Goal: Task Accomplishment & Management: Complete application form

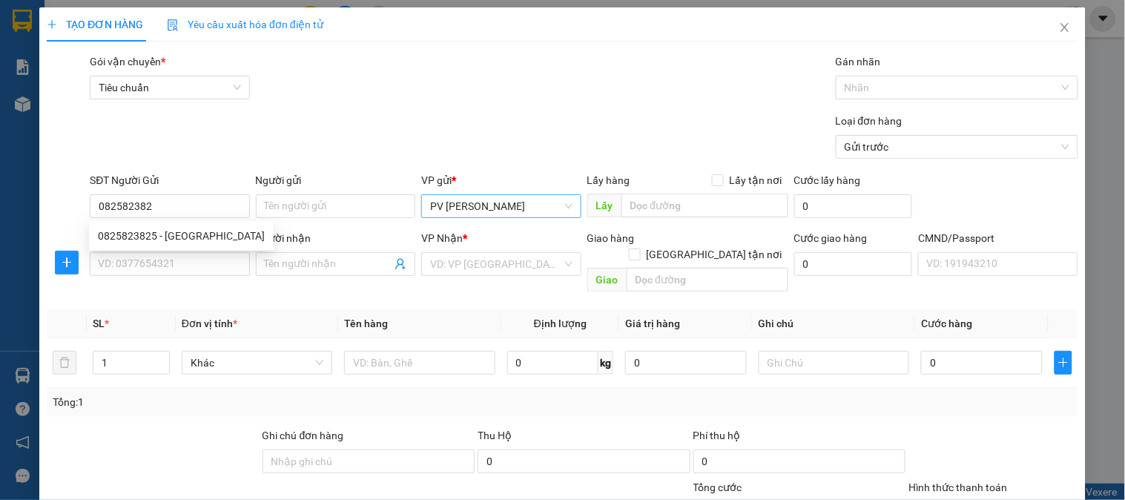
type input "0825823825"
click at [205, 228] on div "0825823825 - [GEOGRAPHIC_DATA]" at bounding box center [181, 236] width 167 height 16
type input "[PERSON_NAME]"
type input "0902220347"
type input "TÂM"
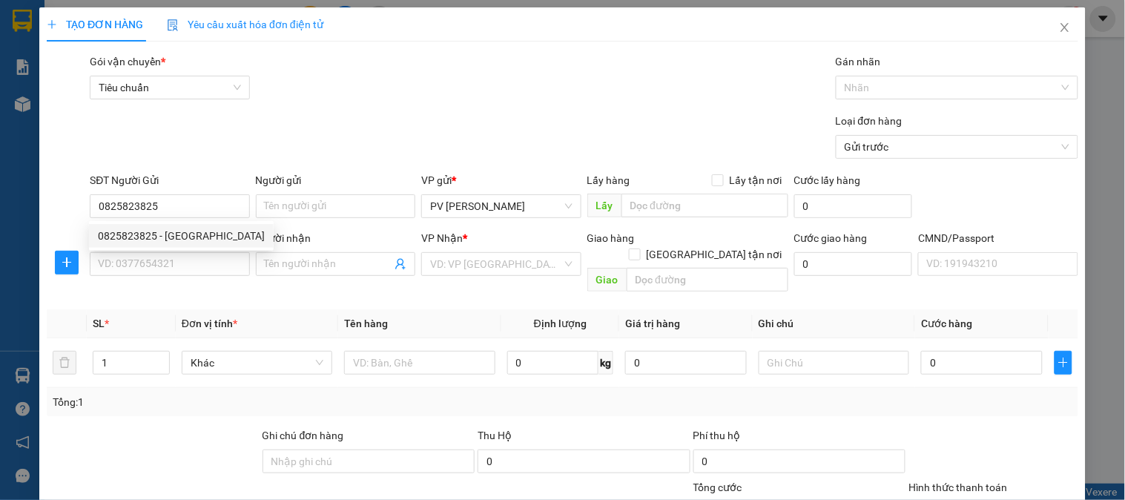
type input "HƯ HỎNG K THƯỜNG /NHẸ TAY"
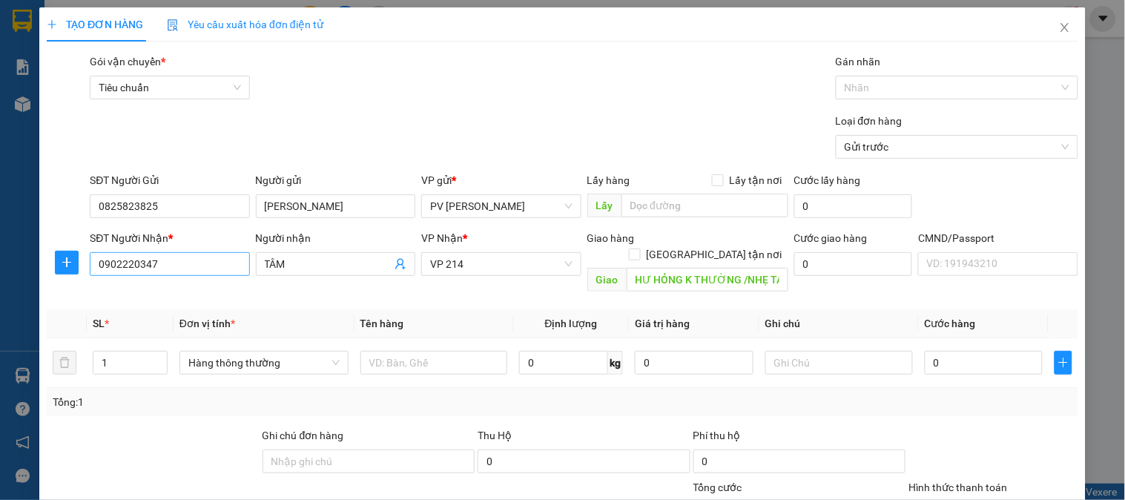
type input "0825823825"
drag, startPoint x: 205, startPoint y: 269, endPoint x: 44, endPoint y: 276, distance: 161.1
click at [45, 276] on div "SĐT Người Nhận * 0902220347 0902220347 Người nhận TÂM VP Nhận * VP 214 Giao hàn…" at bounding box center [562, 264] width 1035 height 68
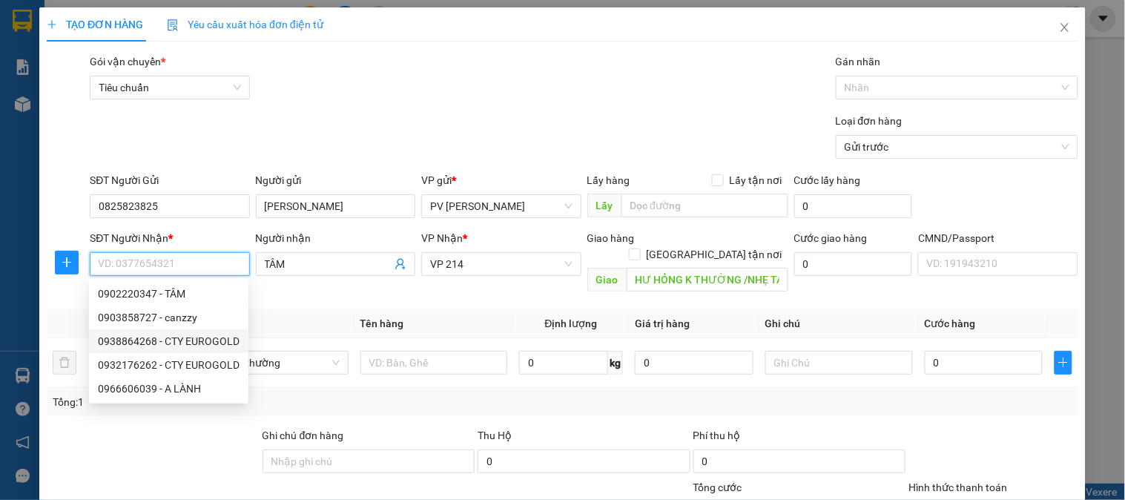
click at [161, 337] on div "0938864268 - CTY EUROGOLD" at bounding box center [169, 341] width 142 height 16
type input "0938864268"
type input "CTY EUROGOLD"
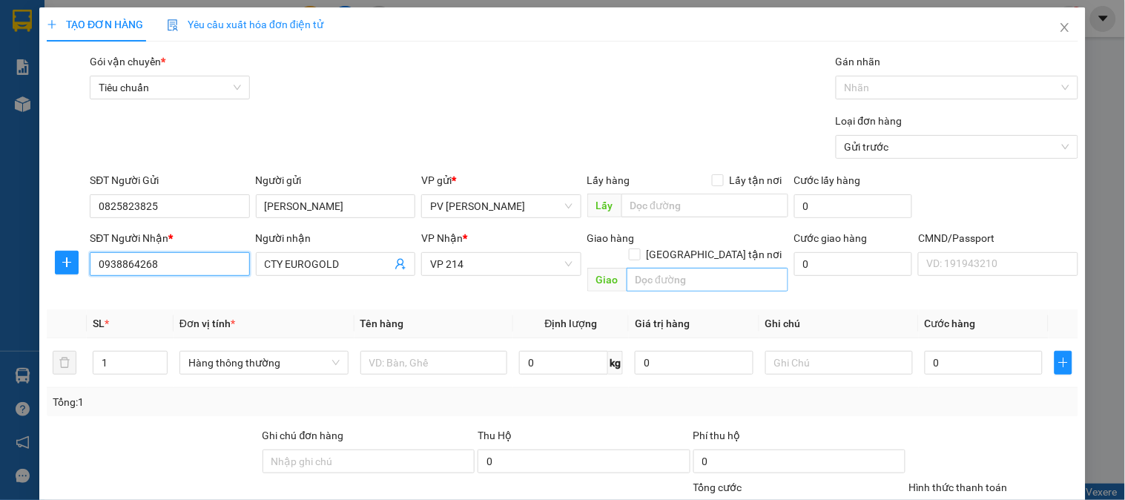
type input "0938864268"
click at [676, 270] on input "text" at bounding box center [708, 280] width 162 height 24
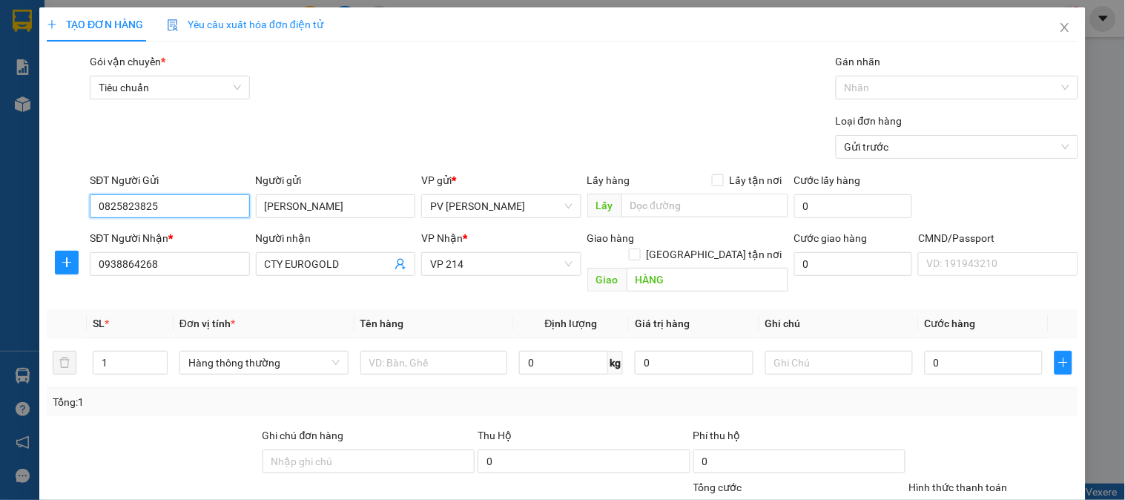
drag, startPoint x: 189, startPoint y: 195, endPoint x: 72, endPoint y: 195, distance: 117.2
click at [72, 195] on div "SĐT Người Gửi 0825823825 Người gửi [PERSON_NAME] VP gửi * PV [PERSON_NAME] Lấy …" at bounding box center [562, 198] width 1035 height 52
click at [686, 268] on input "HÀNG" at bounding box center [708, 280] width 162 height 24
click at [684, 268] on input "K BB, K" at bounding box center [708, 280] width 162 height 24
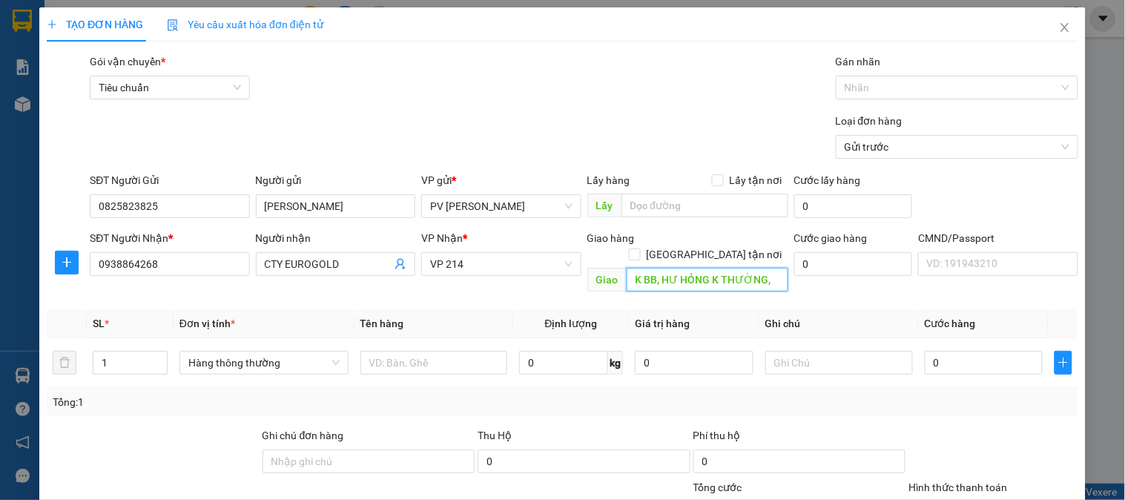
click at [776, 268] on input "K BB, HƯ HỎNG K THƯỜNG," at bounding box center [708, 280] width 162 height 24
type input "K BB, HƯ HỎNG K THƯỜNG, NHẸ TAY"
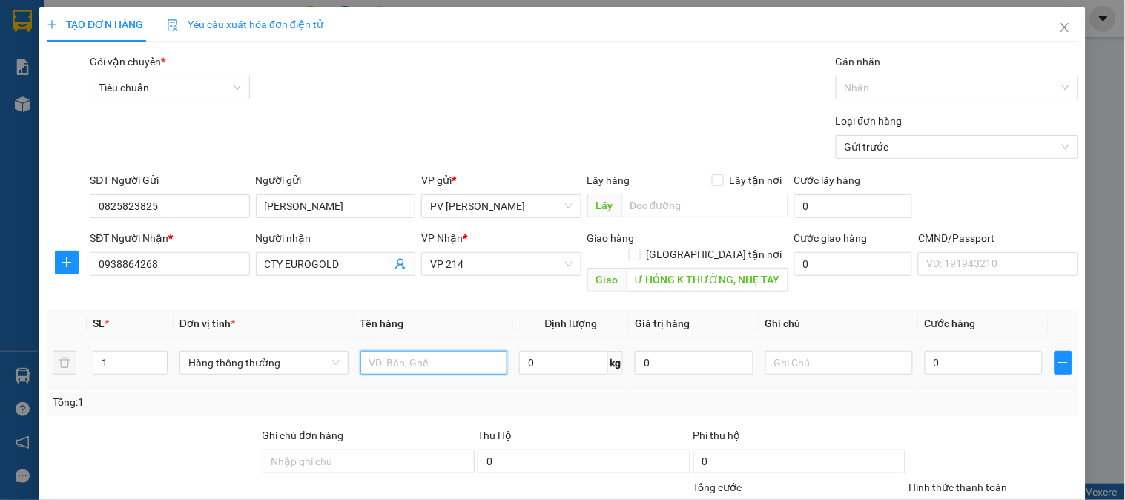
click at [436, 351] on input "text" at bounding box center [434, 363] width 148 height 24
type input "BẾP"
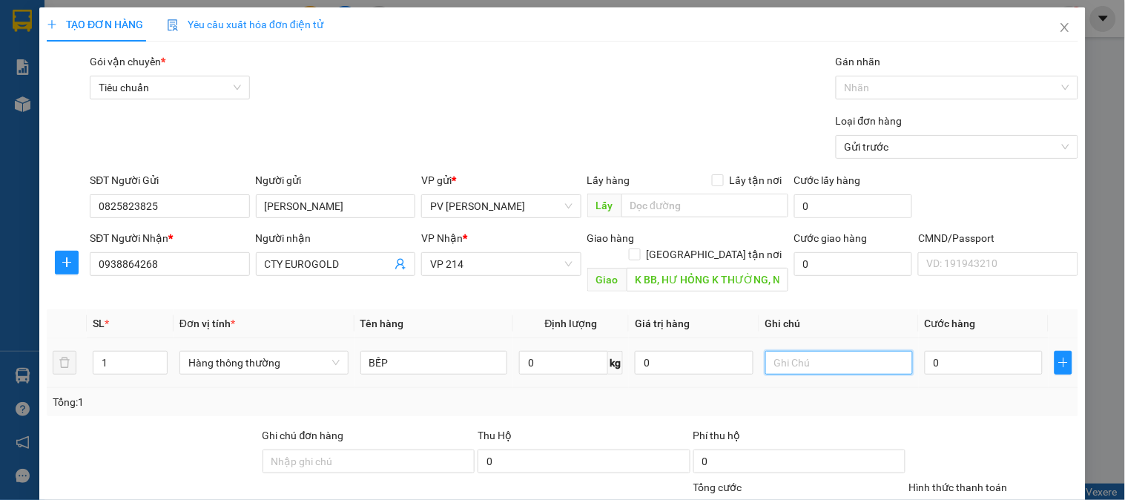
click at [816, 351] on input "text" at bounding box center [839, 363] width 148 height 24
type input "1K"
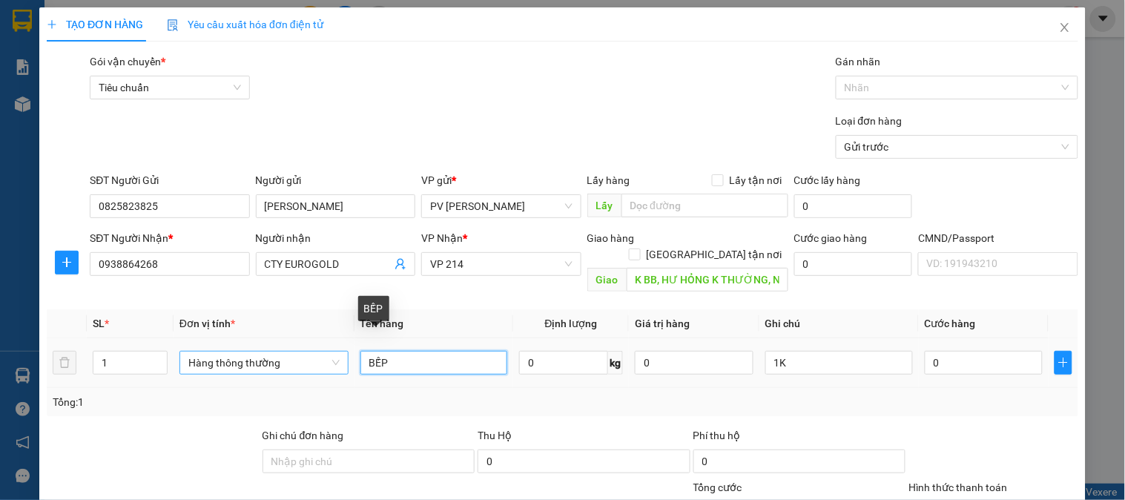
drag, startPoint x: 432, startPoint y: 354, endPoint x: 334, endPoint y: 357, distance: 97.9
click at [334, 357] on tr "1 Hàng thông thường BẾP 0 kg 0 1K 0" at bounding box center [563, 363] width 1032 height 50
type input "MÁY RỬA BÁT"
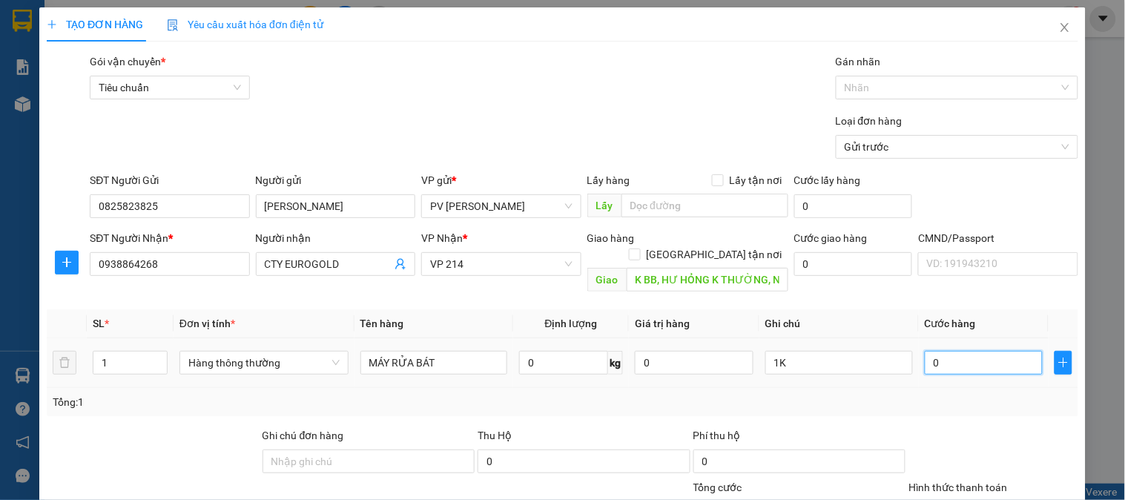
click at [933, 351] on input "0" at bounding box center [984, 363] width 119 height 24
type input "2"
type input "25"
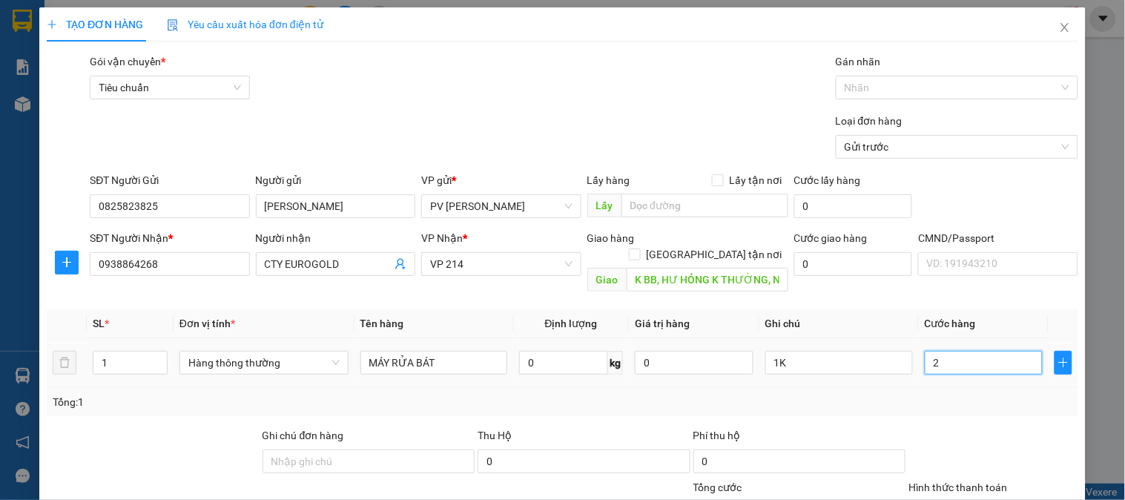
type input "25"
type input "250"
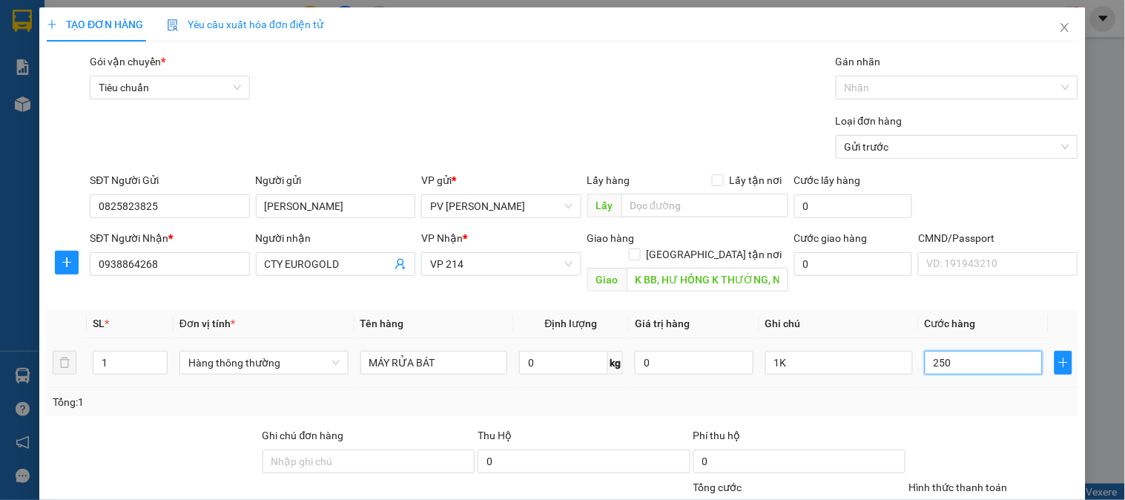
type input "2.500"
type input "25.000"
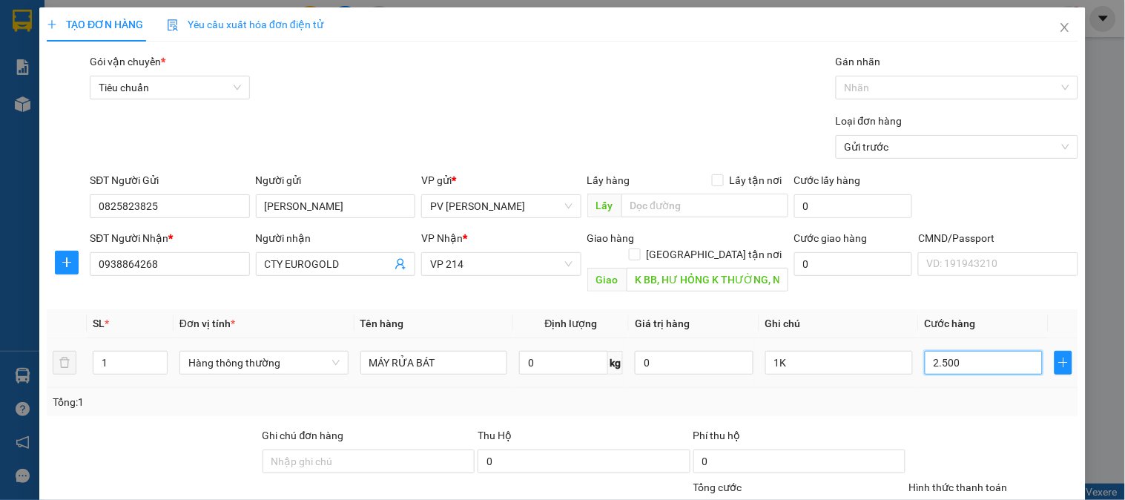
type input "25.000"
type input "250.000"
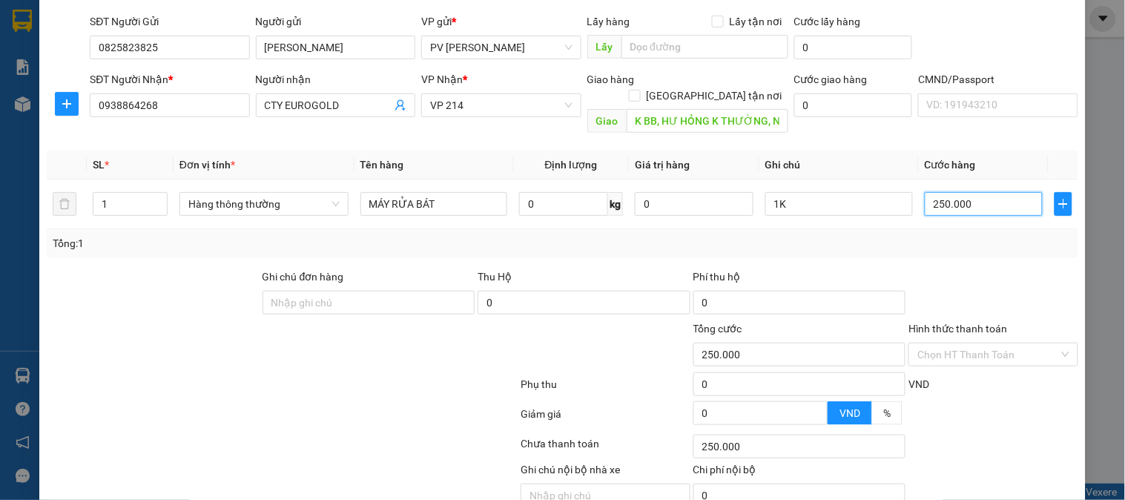
scroll to position [213, 0]
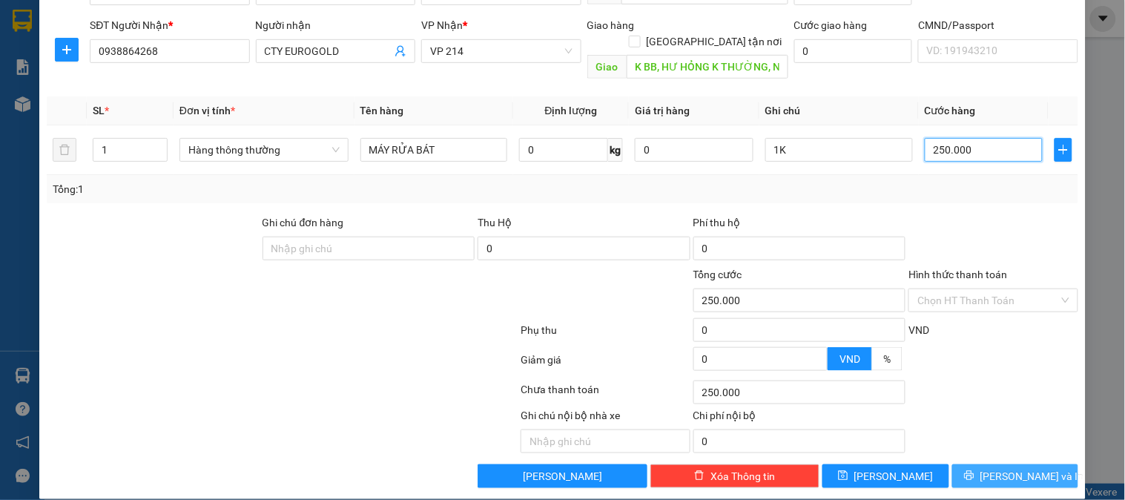
type input "250.000"
click at [996, 468] on span "[PERSON_NAME] và In" at bounding box center [1032, 476] width 104 height 16
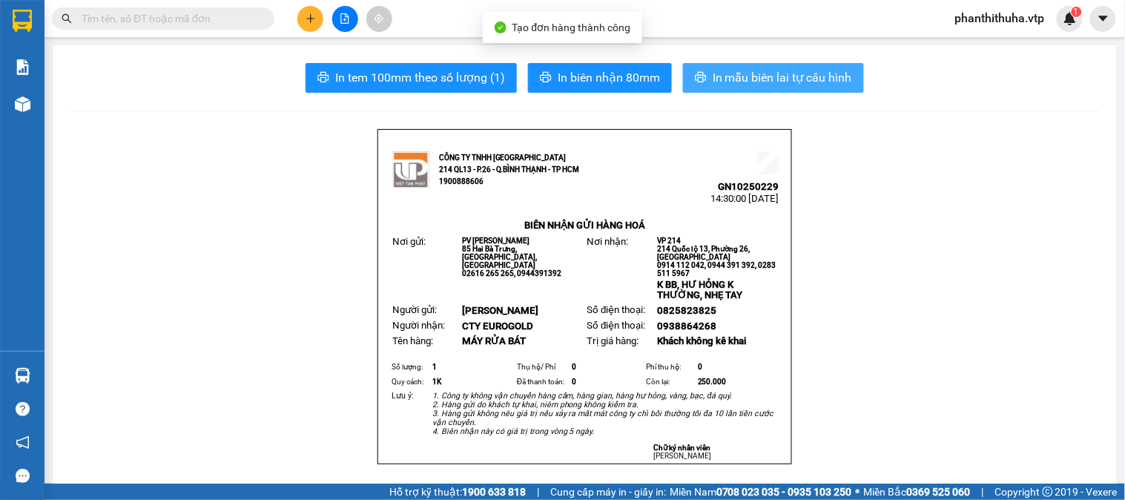
click at [705, 80] on button "In mẫu biên lai tự cấu hình" at bounding box center [773, 78] width 181 height 30
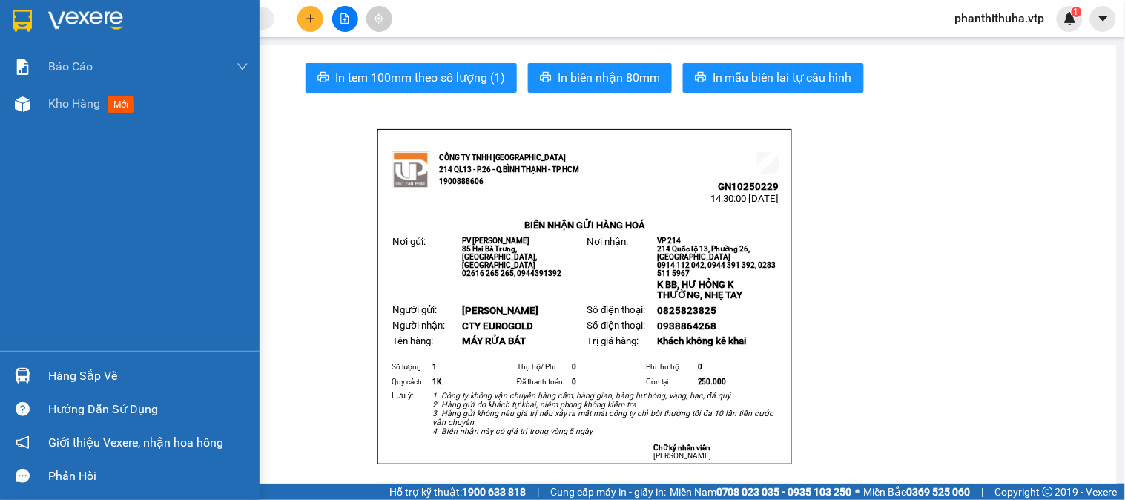
click at [92, 16] on img at bounding box center [85, 21] width 75 height 22
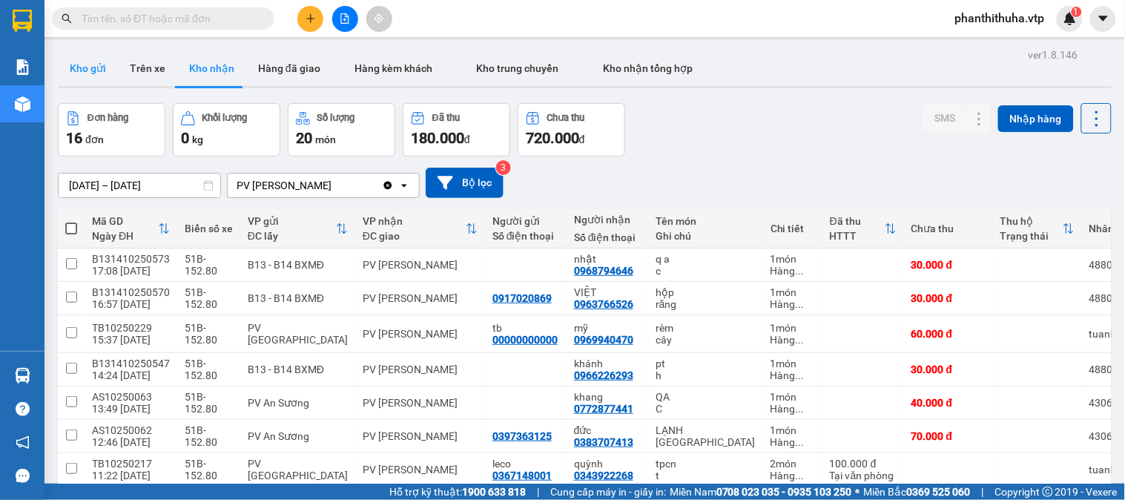
click at [96, 65] on button "Kho gửi" at bounding box center [88, 68] width 60 height 36
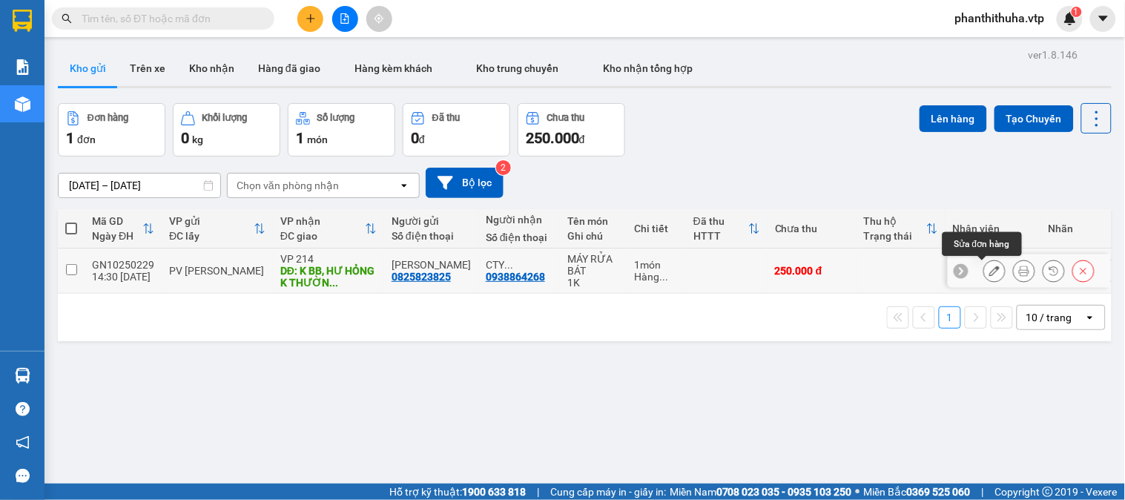
click at [989, 272] on icon at bounding box center [994, 270] width 10 height 10
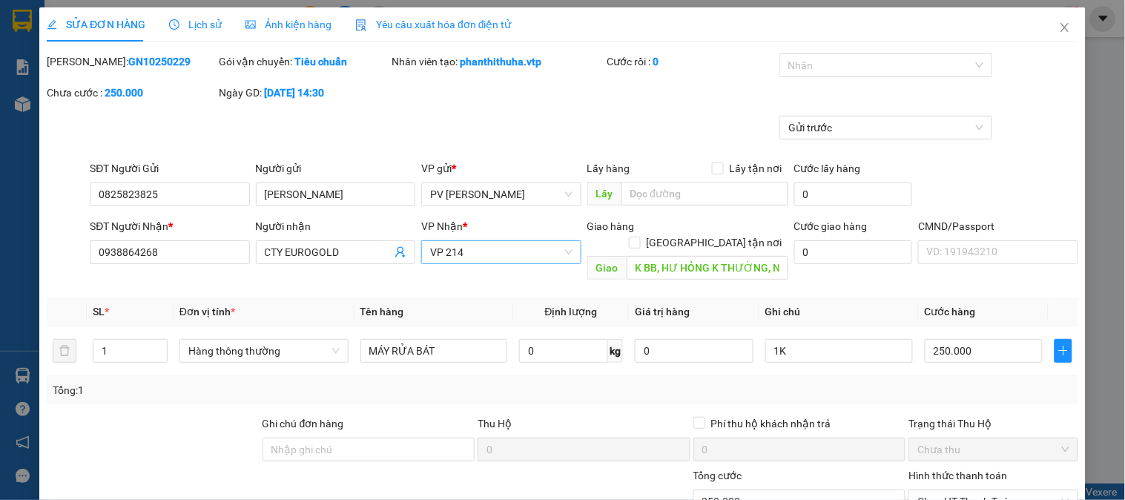
type input "0825823825"
type input "[PERSON_NAME]"
type input "0938864268"
type input "CTY EUROGOLD"
type input "K BB, HƯ HỎNG K THƯỜNG, NHẸ TAY"
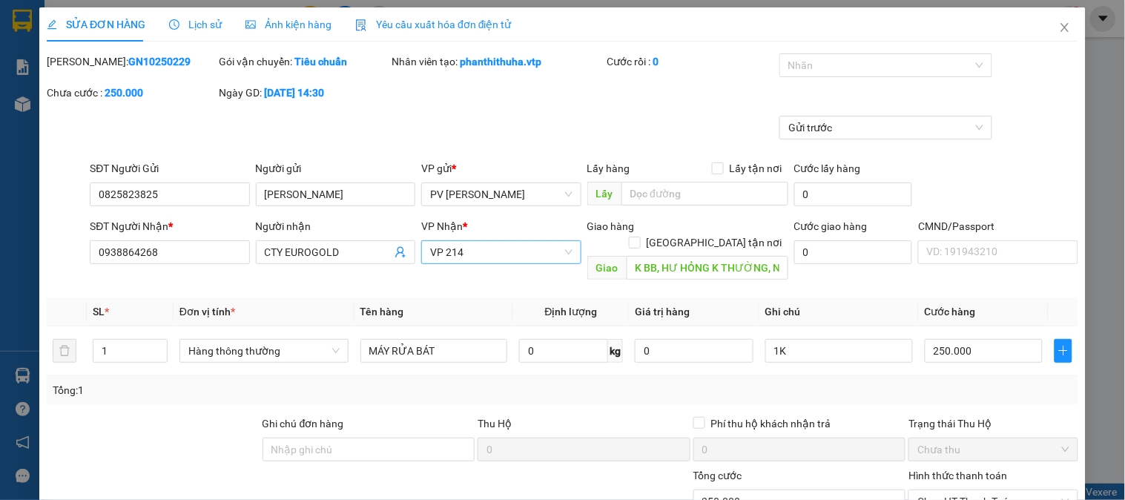
type input "0"
type input "250.000"
click at [353, 248] on input "CTY EUROGOLD" at bounding box center [328, 252] width 127 height 16
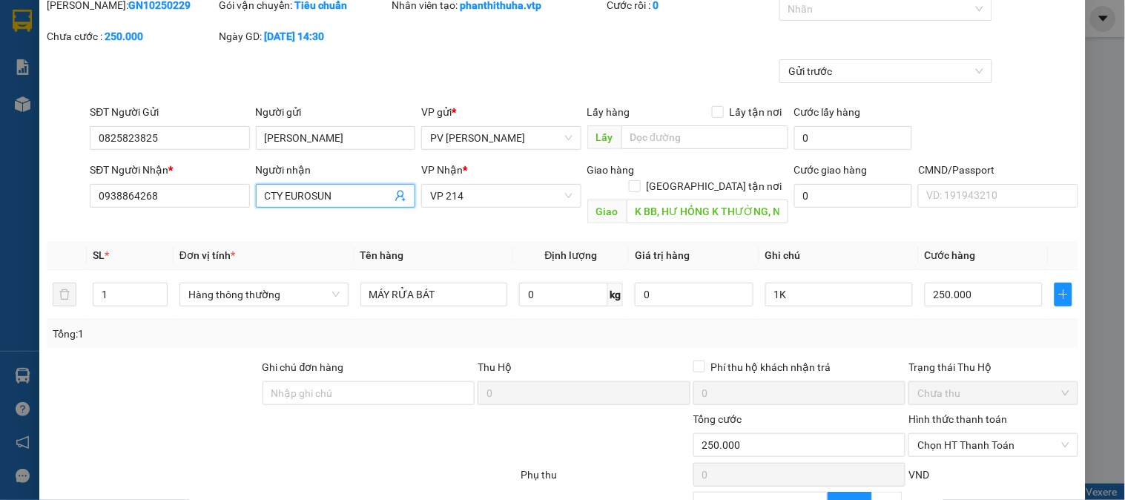
scroll to position [202, 0]
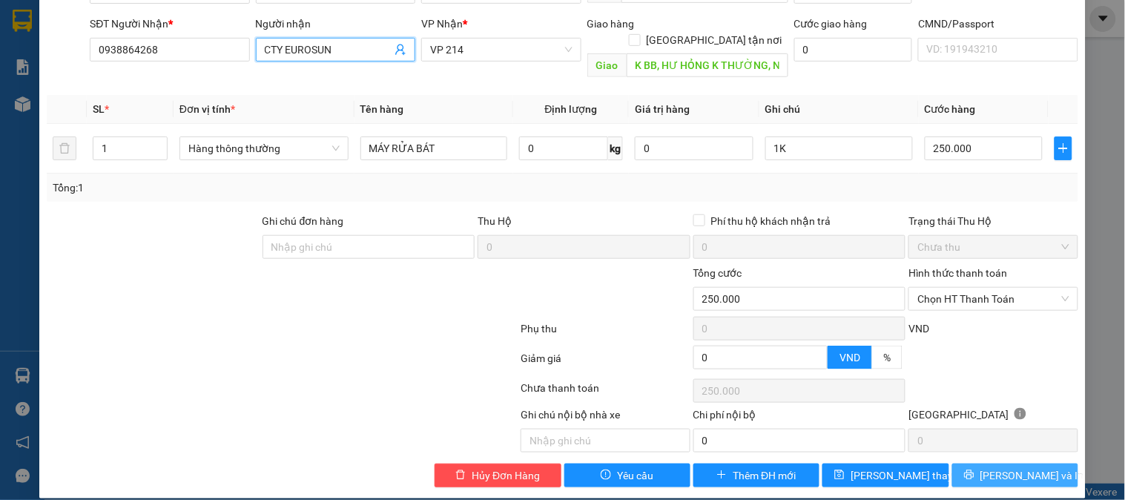
type input "CTY EUROSUN"
click at [1003, 468] on button "[PERSON_NAME] và In" at bounding box center [1015, 475] width 126 height 24
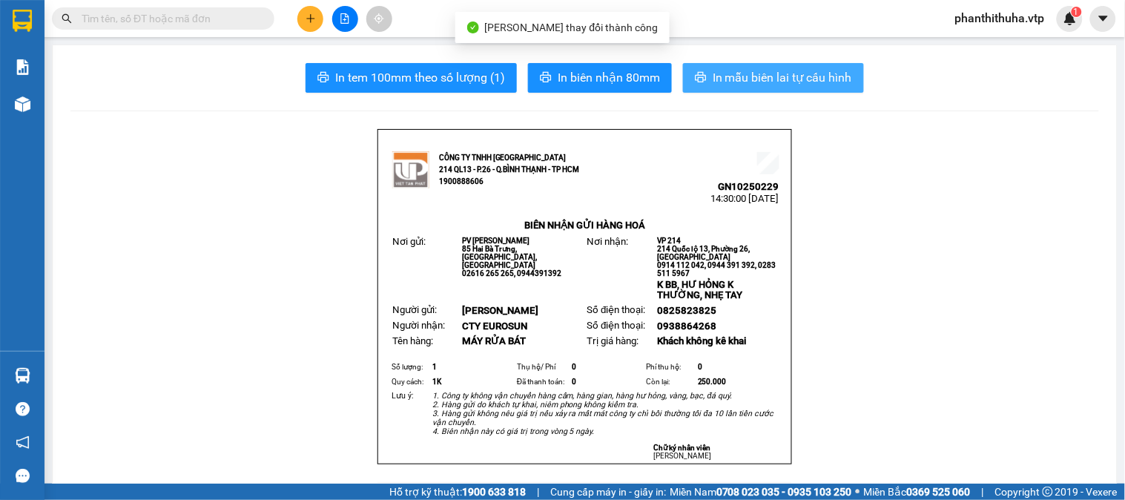
click at [767, 68] on span "In mẫu biên lai tự cấu hình" at bounding box center [782, 77] width 139 height 19
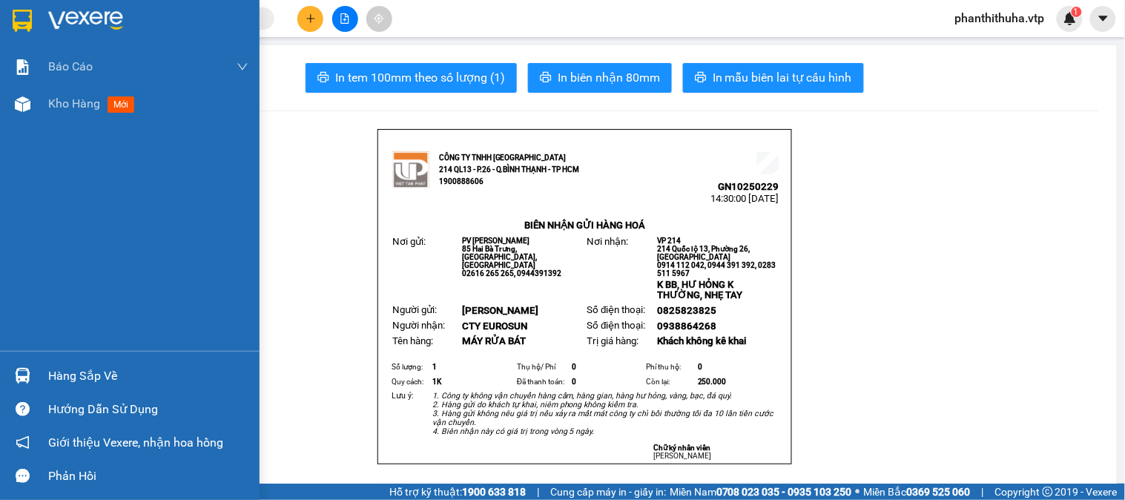
click at [106, 10] on img at bounding box center [85, 21] width 75 height 22
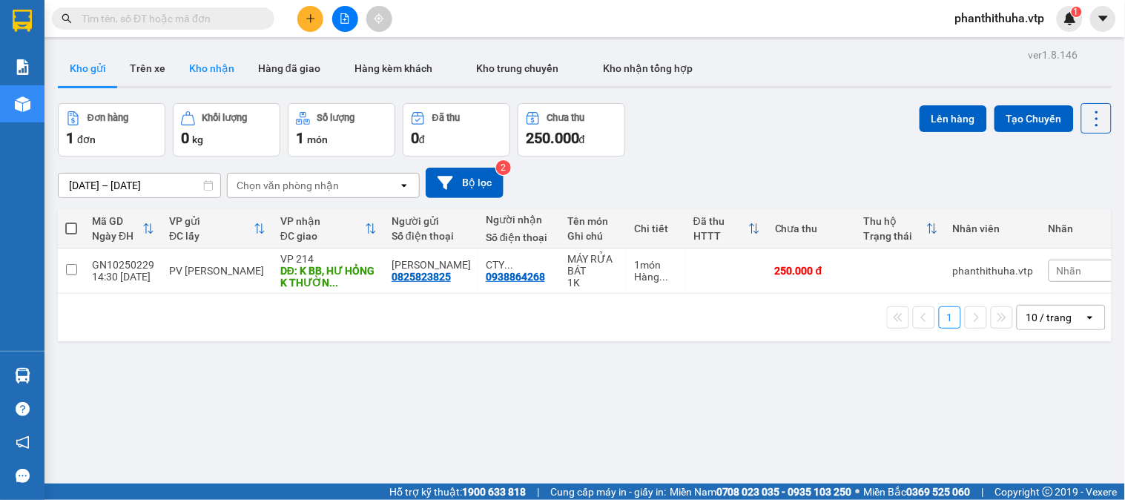
click at [217, 58] on button "Kho nhận" at bounding box center [211, 68] width 69 height 36
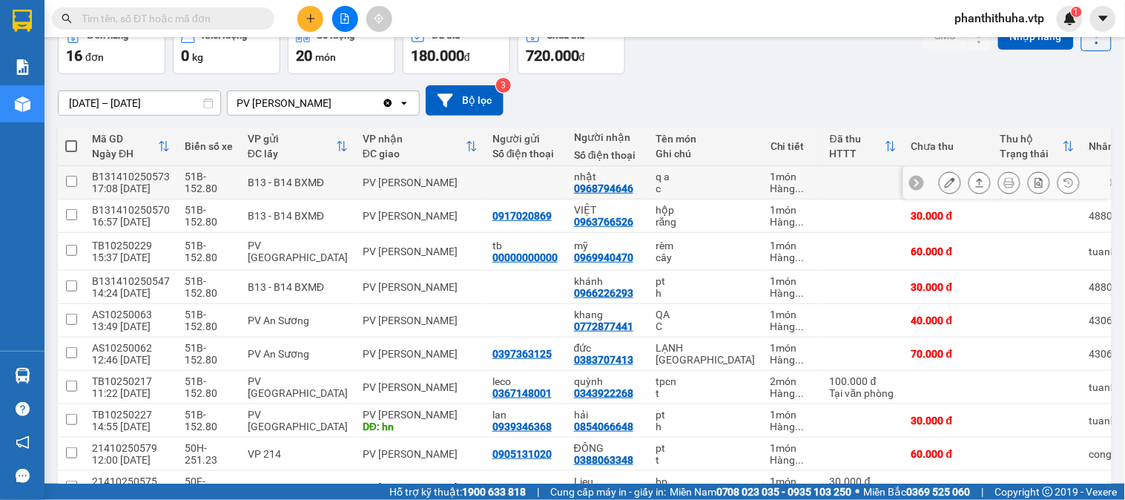
scroll to position [165, 0]
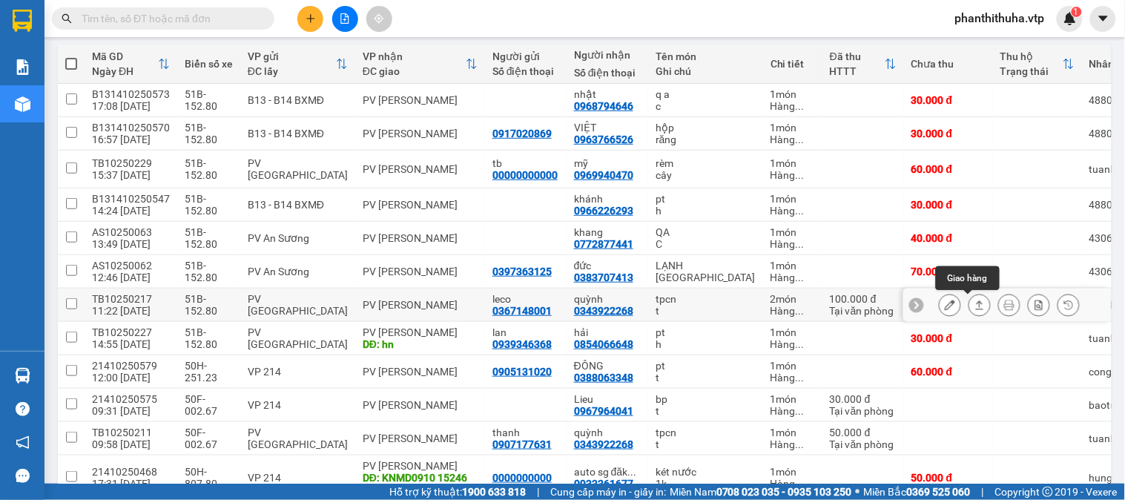
click at [974, 304] on icon at bounding box center [979, 305] width 10 height 10
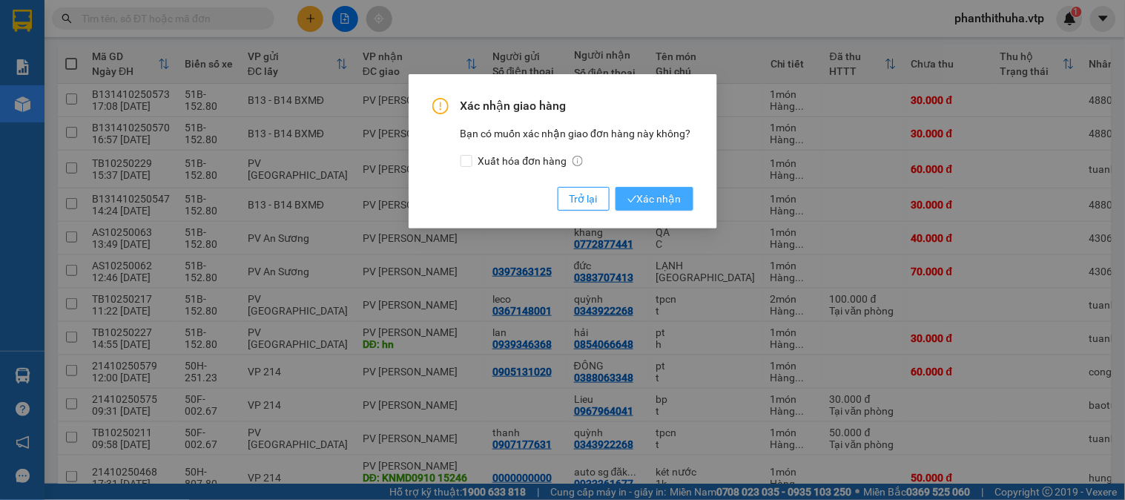
click at [646, 194] on span "Xác nhận" at bounding box center [654, 199] width 54 height 16
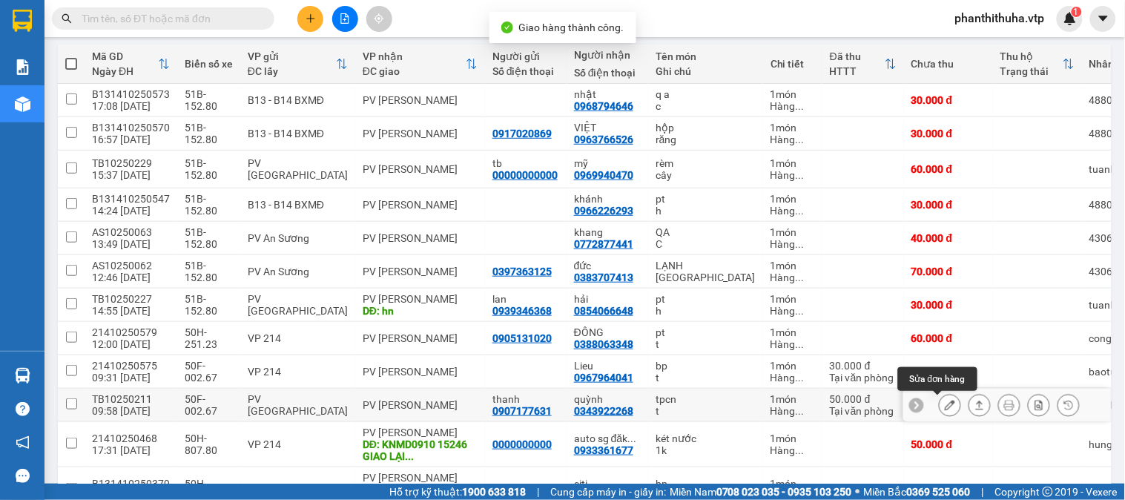
click at [976, 409] on icon at bounding box center [980, 404] width 8 height 9
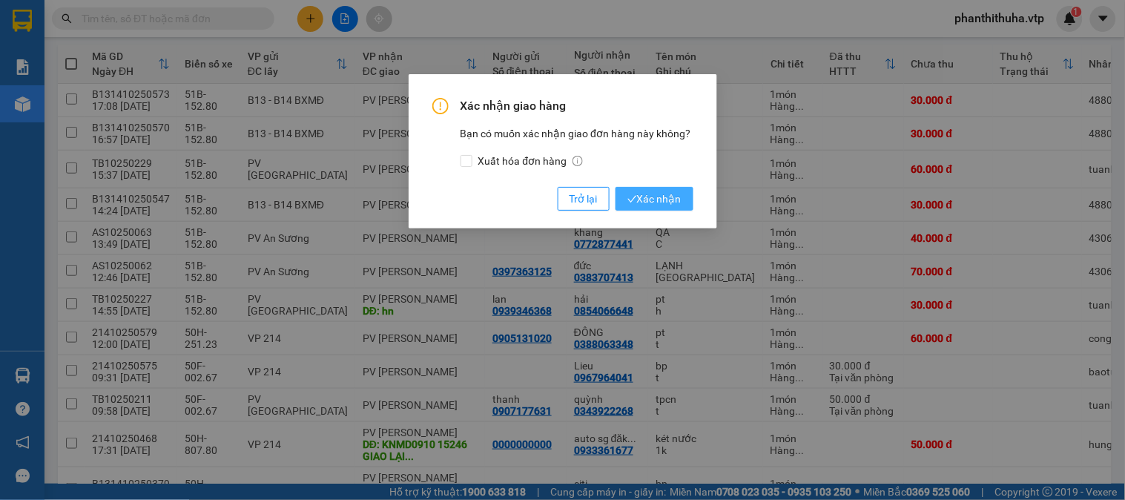
click at [645, 202] on span "Xác nhận" at bounding box center [654, 199] width 54 height 16
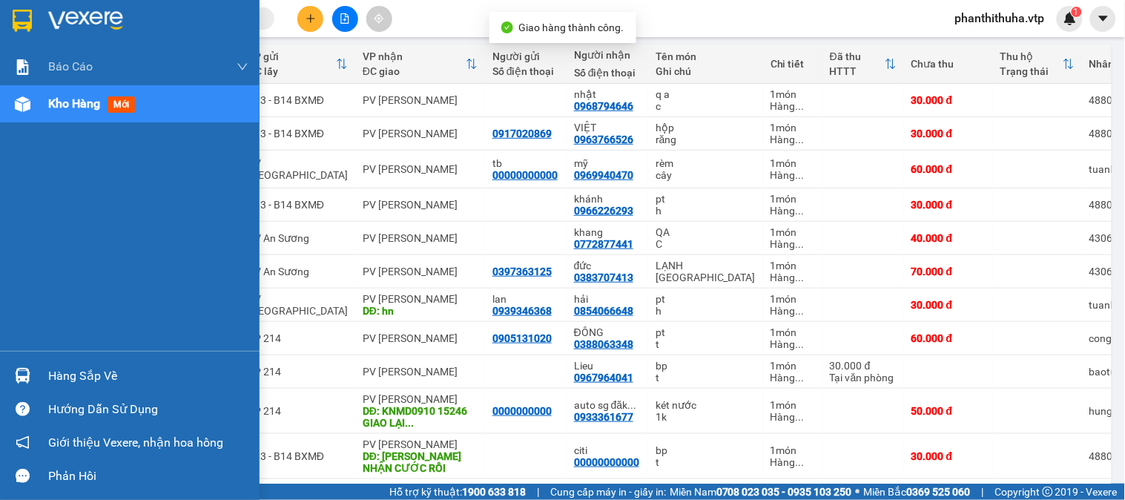
click at [24, 373] on img at bounding box center [23, 376] width 16 height 16
click at [24, 373] on div "Báo cáo BC giao hàng (nhà xe) BC hàng tồn (all) Báo cáo dòng tiền (nhân viên) -…" at bounding box center [130, 250] width 260 height 500
click at [101, 383] on div "Hàng sắp về" at bounding box center [148, 376] width 200 height 22
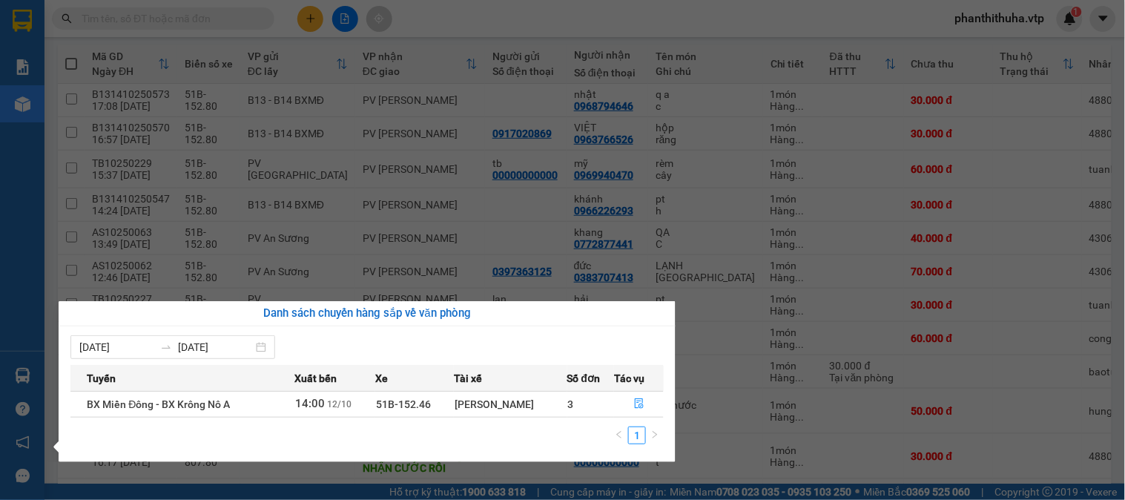
click at [851, 208] on section "Kết quả tìm kiếm ( 0 ) Bộ lọc No Data phanthithuha.vtp 1 Báo cáo BC giao hàng (…" at bounding box center [562, 250] width 1125 height 500
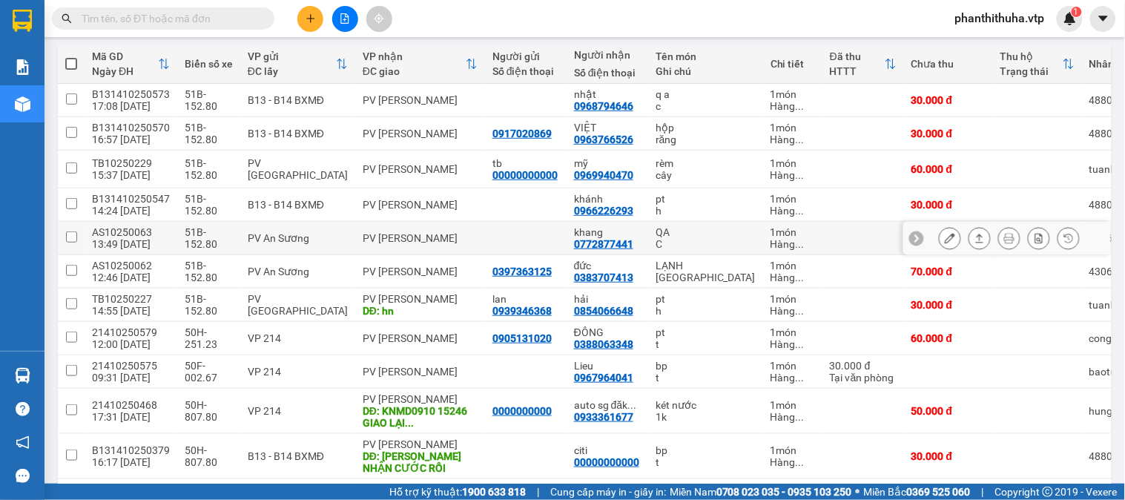
scroll to position [0, 0]
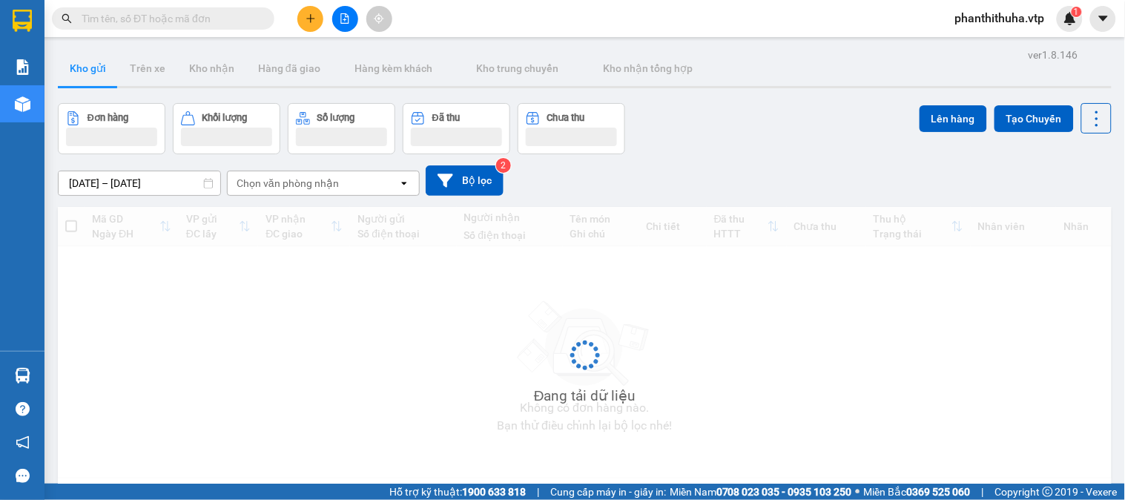
click at [173, 13] on input "text" at bounding box center [169, 18] width 175 height 16
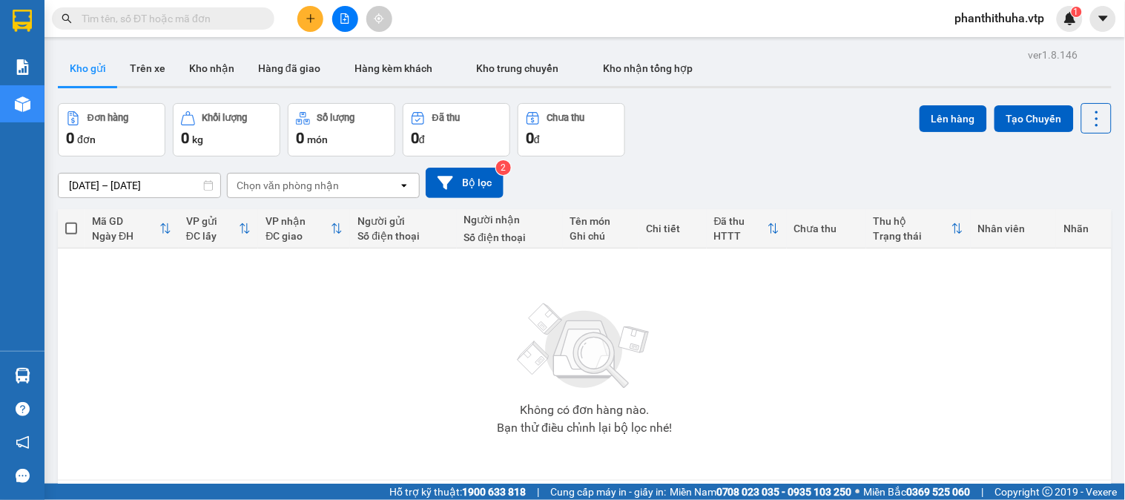
paste input "0825823825"
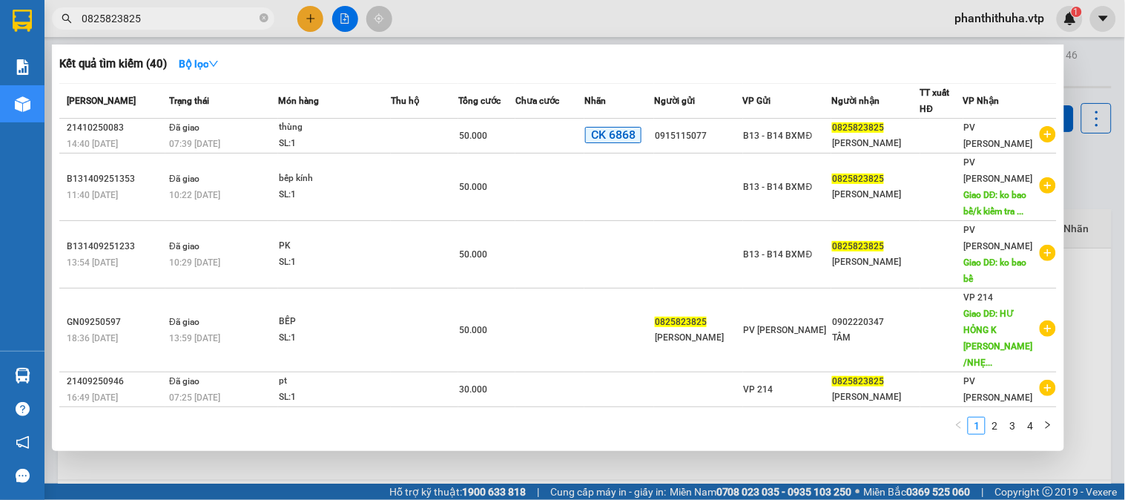
type input "0825823825"
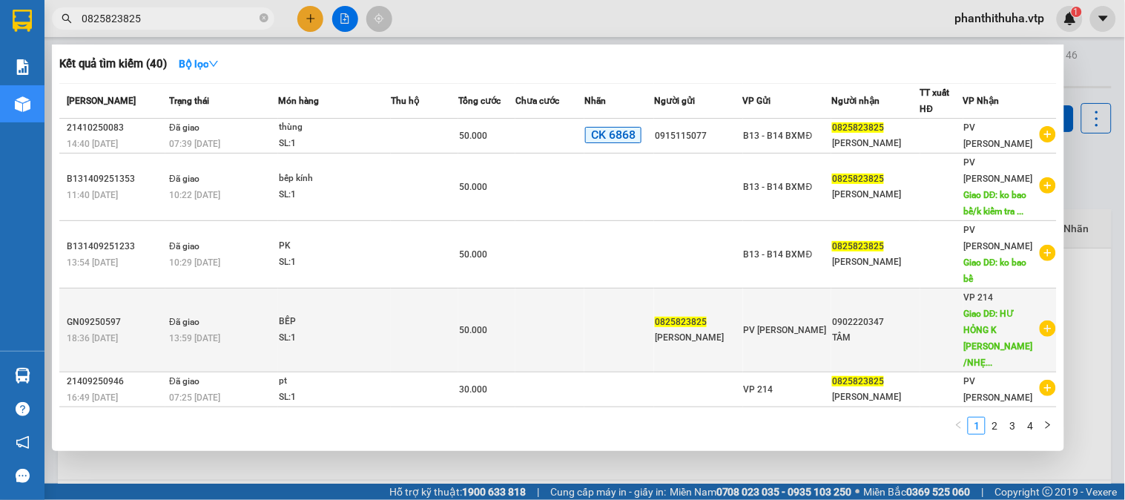
click at [943, 311] on td at bounding box center [941, 330] width 43 height 84
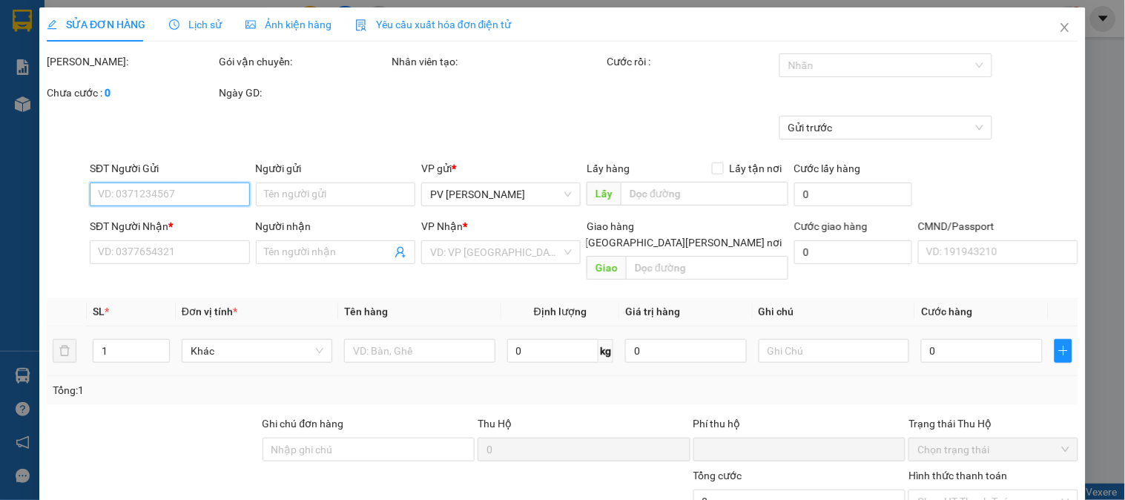
type input "0825823825"
type input "[PERSON_NAME]"
type input "0902220347"
type input "TÂM"
type input "HƯ HỎNG K THƯỜNG /NHẸ TAY"
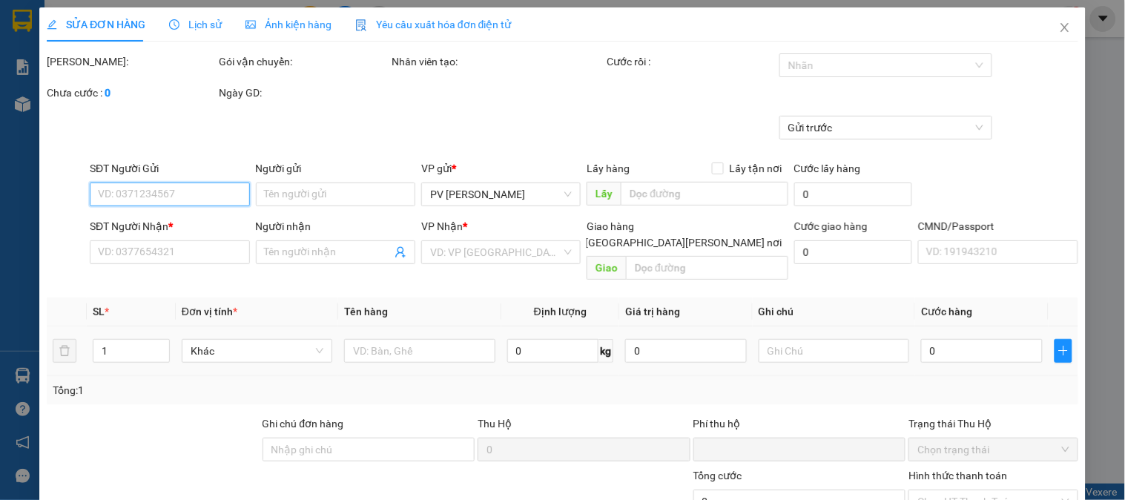
type input "0"
type input "50.000"
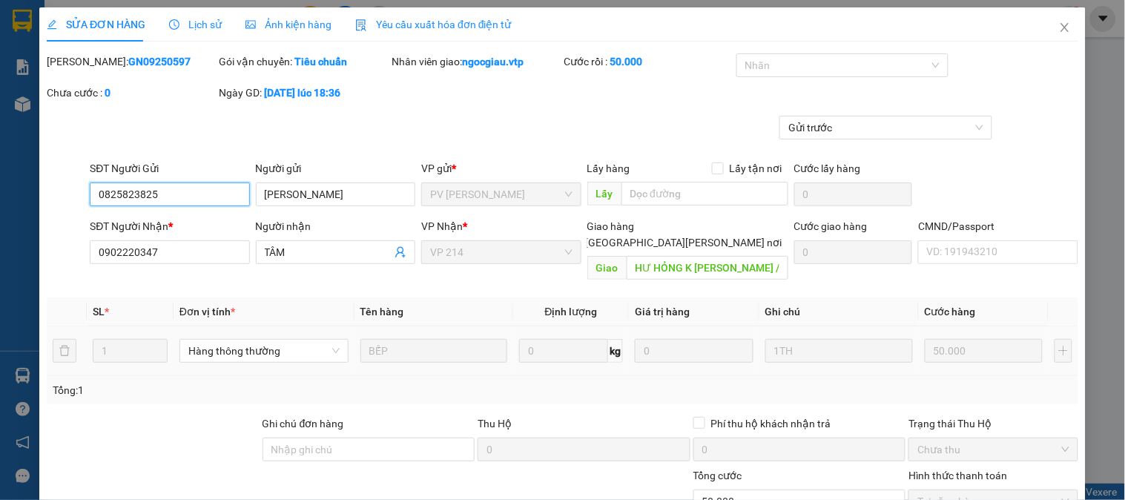
type input "2.500"
click at [759, 256] on input "HƯ HỎNG K THƯỜNG /NHẸ TAY" at bounding box center [708, 268] width 162 height 24
click at [753, 256] on input "HƯ HỎNG K THƯỜNG /NHẸ TAY" at bounding box center [708, 268] width 162 height 24
